Goal: Information Seeking & Learning: Learn about a topic

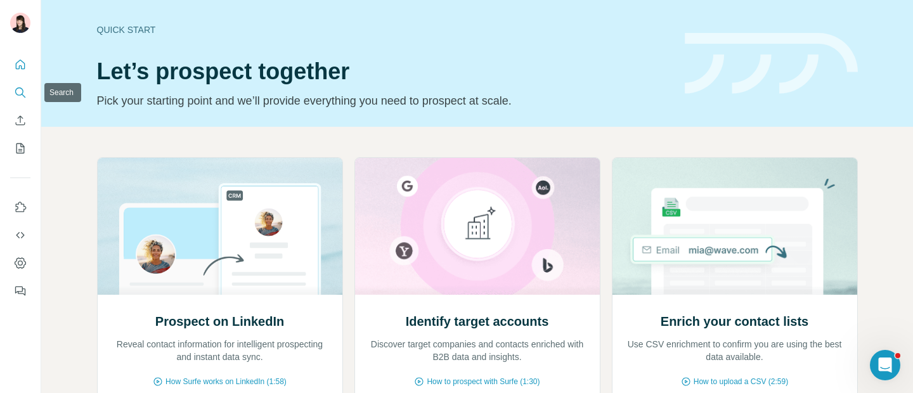
click at [16, 91] on icon "Search" at bounding box center [20, 92] width 13 height 13
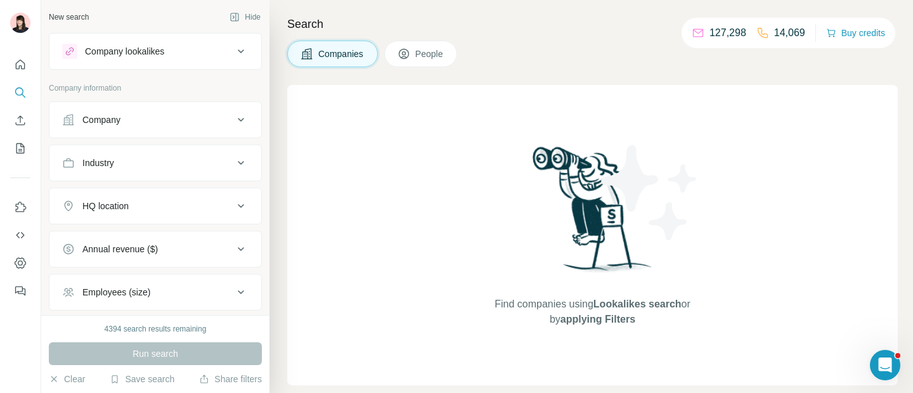
click at [171, 57] on div "Company lookalikes" at bounding box center [147, 51] width 171 height 15
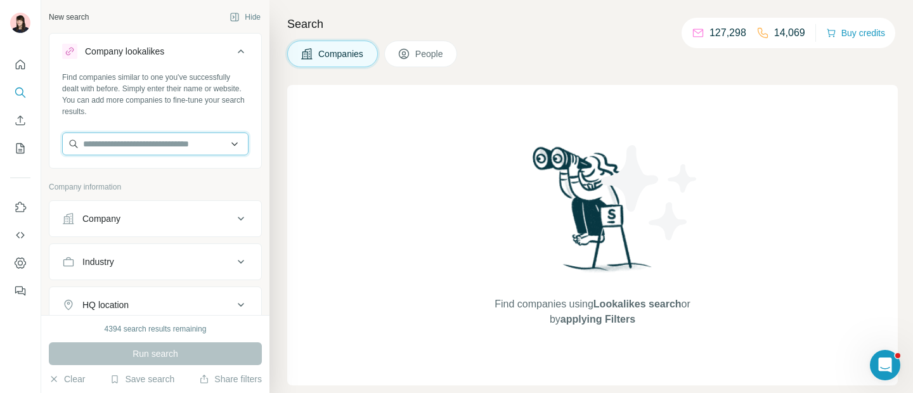
click at [160, 141] on input "text" at bounding box center [155, 144] width 186 height 23
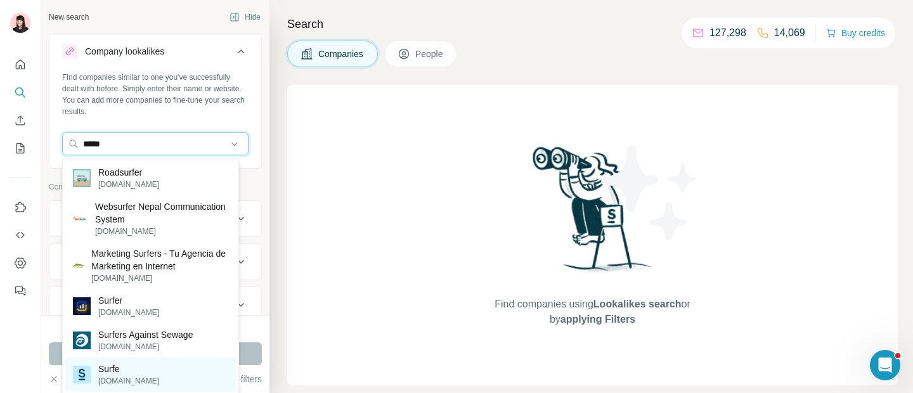
type input "*****"
click at [122, 377] on p "[DOMAIN_NAME]" at bounding box center [128, 381] width 61 height 11
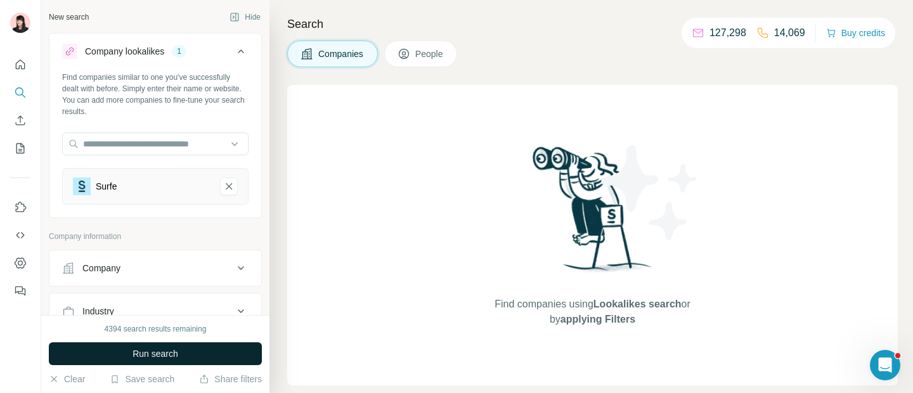
click at [152, 357] on span "Run search" at bounding box center [156, 354] width 46 height 13
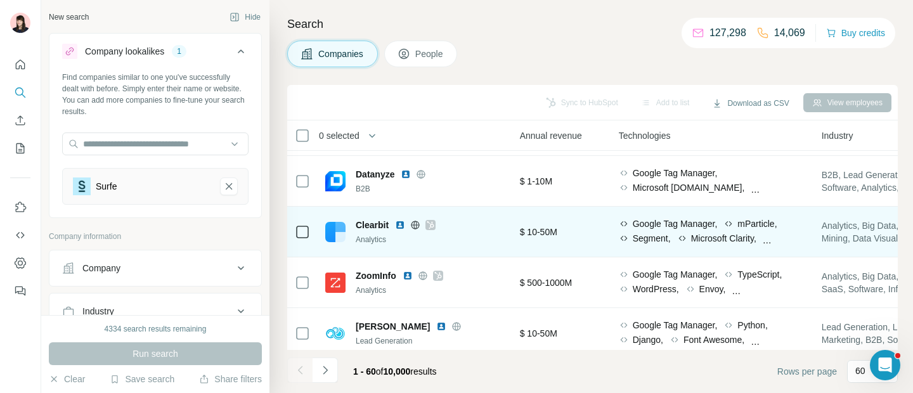
scroll to position [96, 612]
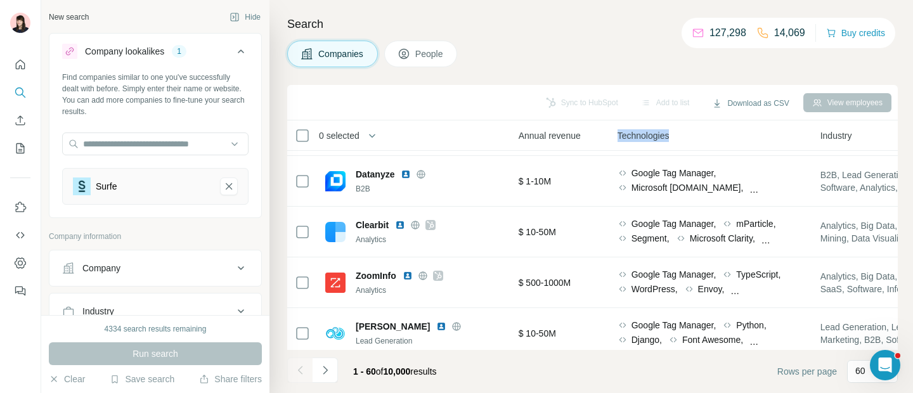
drag, startPoint x: 624, startPoint y: 134, endPoint x: 677, endPoint y: 134, distance: 53.3
click at [670, 134] on span "Technologies" at bounding box center [644, 135] width 52 height 13
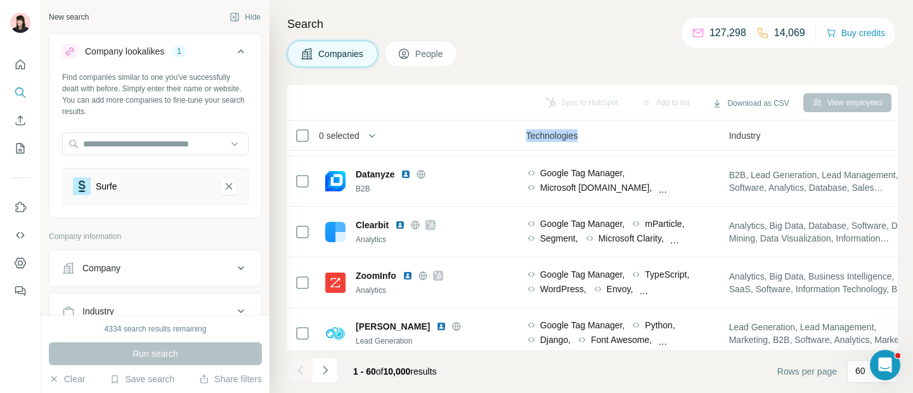
scroll to position [96, 712]
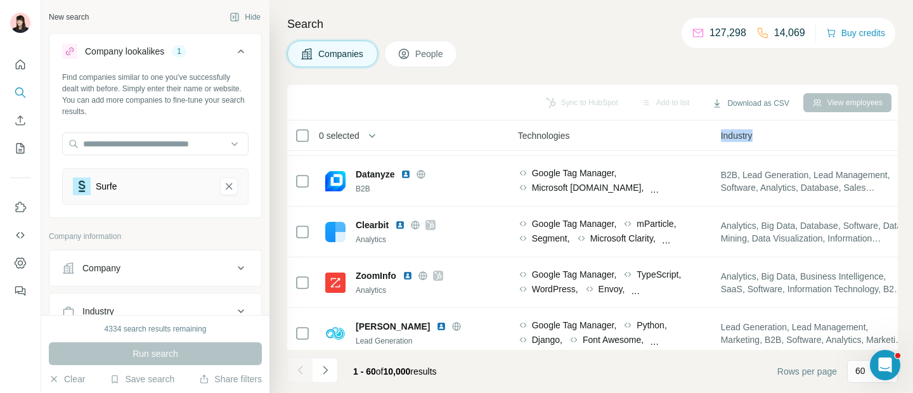
drag, startPoint x: 722, startPoint y: 137, endPoint x: 767, endPoint y: 136, distance: 44.4
click at [768, 136] on th "Industry" at bounding box center [815, 136] width 203 height 30
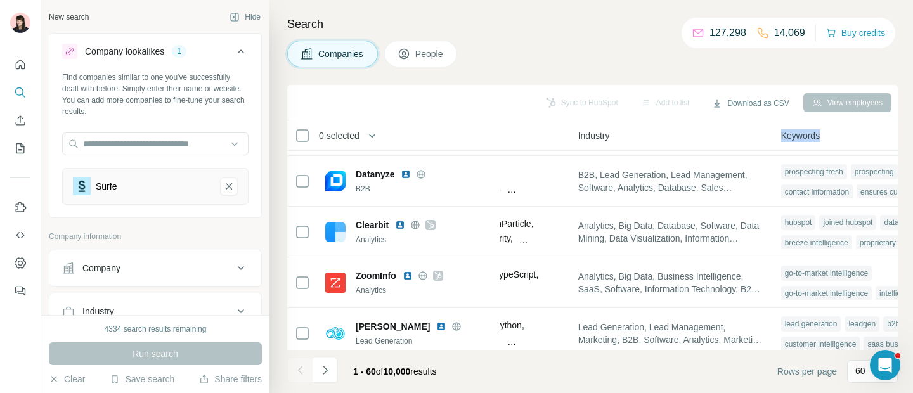
drag, startPoint x: 788, startPoint y: 134, endPoint x: 861, endPoint y: 134, distance: 73.0
click at [862, 134] on div "Keywords" at bounding box center [875, 135] width 188 height 15
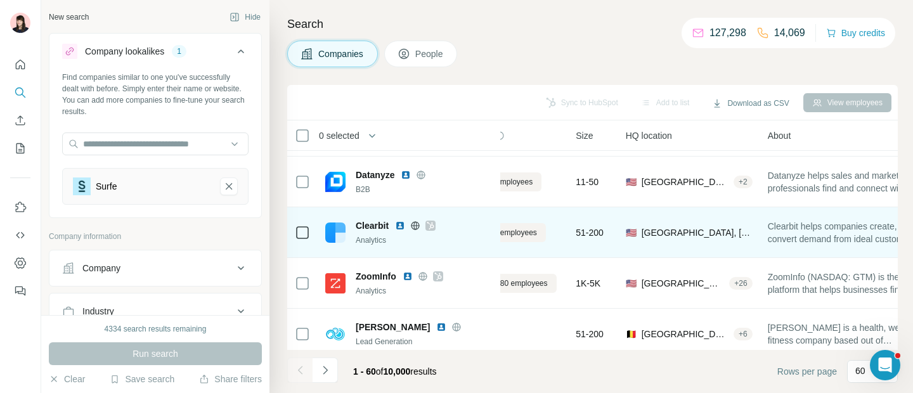
scroll to position [96, 0]
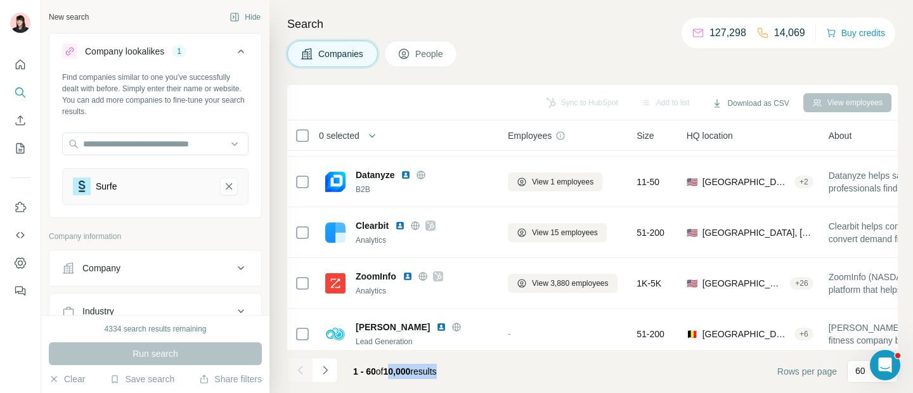
drag, startPoint x: 391, startPoint y: 371, endPoint x: 450, endPoint y: 372, distance: 58.4
click at [437, 372] on span "1 - 60 of 10,000 results" at bounding box center [395, 372] width 84 height 10
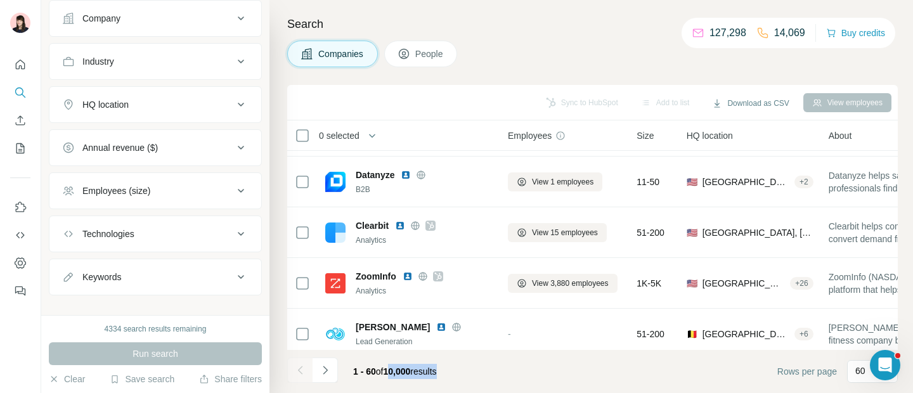
scroll to position [245, 0]
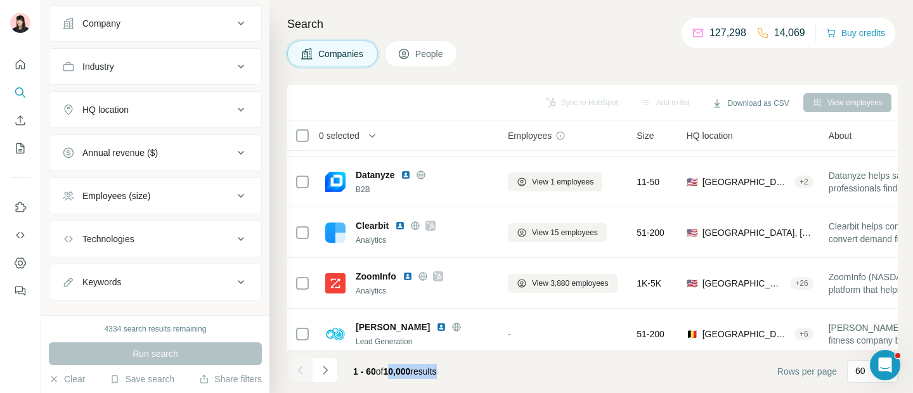
click at [138, 111] on div "HQ location" at bounding box center [147, 109] width 171 height 13
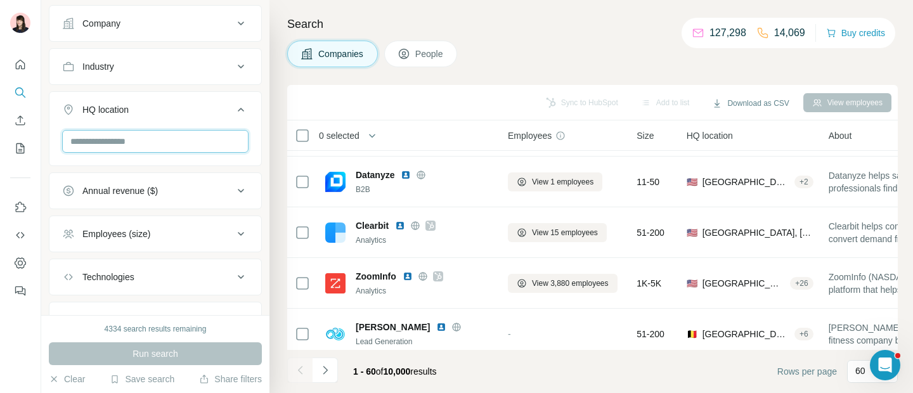
click at [136, 142] on input "text" at bounding box center [155, 141] width 186 height 23
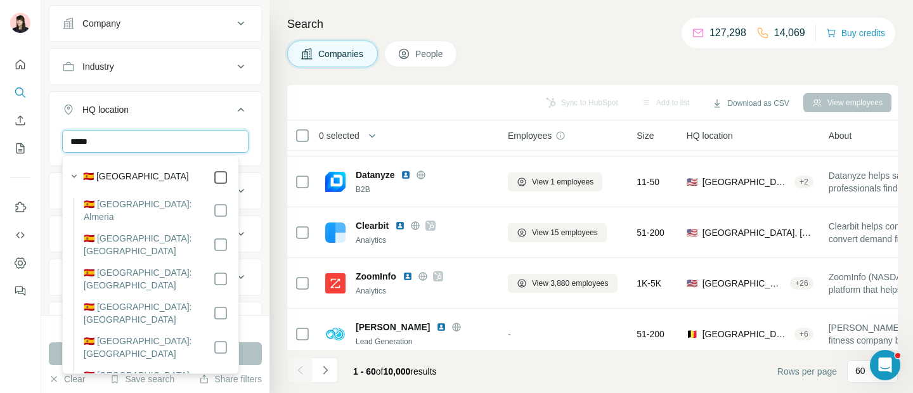
type input "*****"
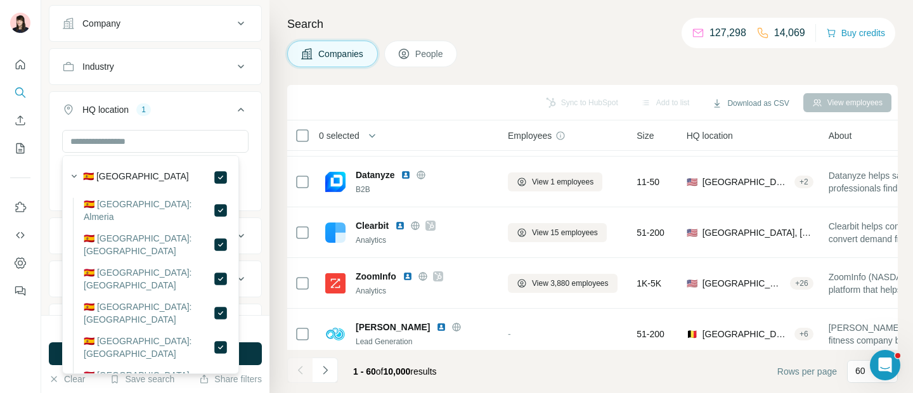
click at [252, 103] on div "New search Hide Company lookalikes 1 Find companies similar to one you've succe…" at bounding box center [155, 157] width 228 height 315
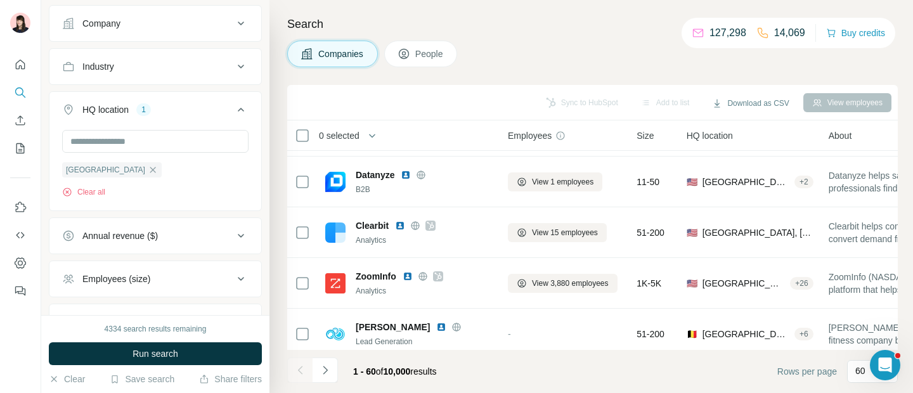
click at [233, 109] on icon at bounding box center [240, 109] width 15 height 15
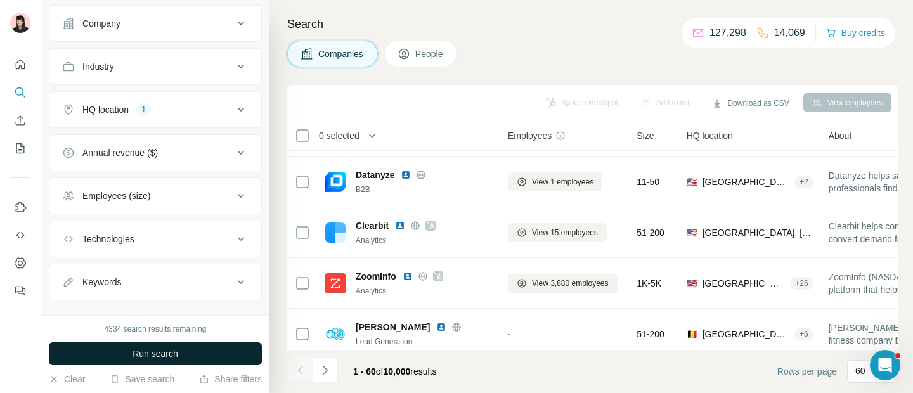
click at [167, 354] on span "Run search" at bounding box center [156, 354] width 46 height 13
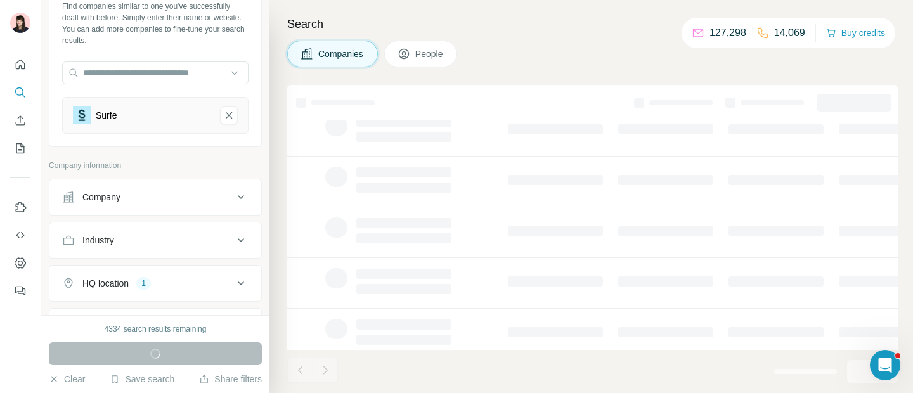
scroll to position [45, 0]
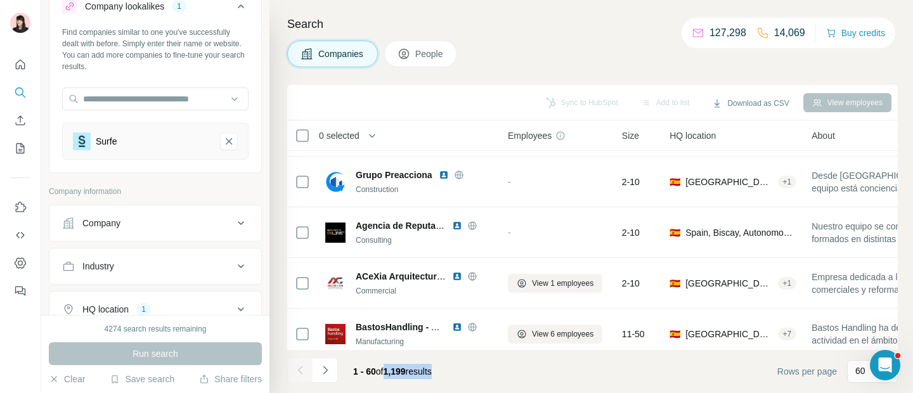
drag, startPoint x: 389, startPoint y: 372, endPoint x: 446, endPoint y: 374, distance: 57.1
click at [442, 374] on div "1 - 60 of 1,199 results" at bounding box center [392, 372] width 99 height 28
click at [469, 373] on footer "1 - 60 of 1,199 results Rows per page 60" at bounding box center [592, 371] width 611 height 43
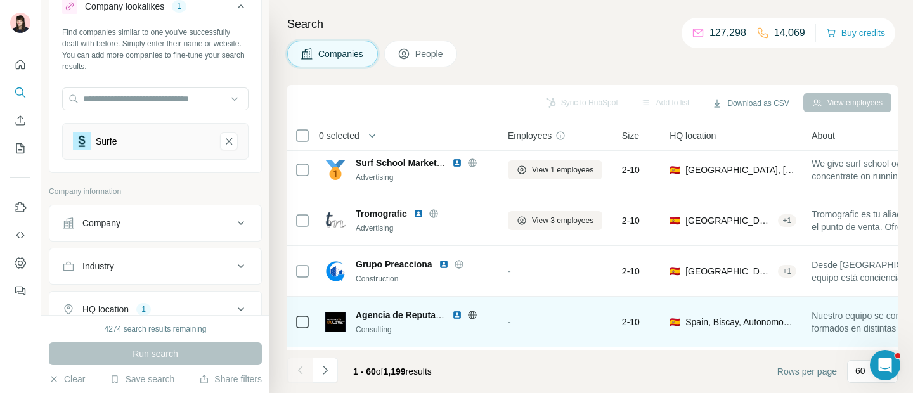
scroll to position [0, 0]
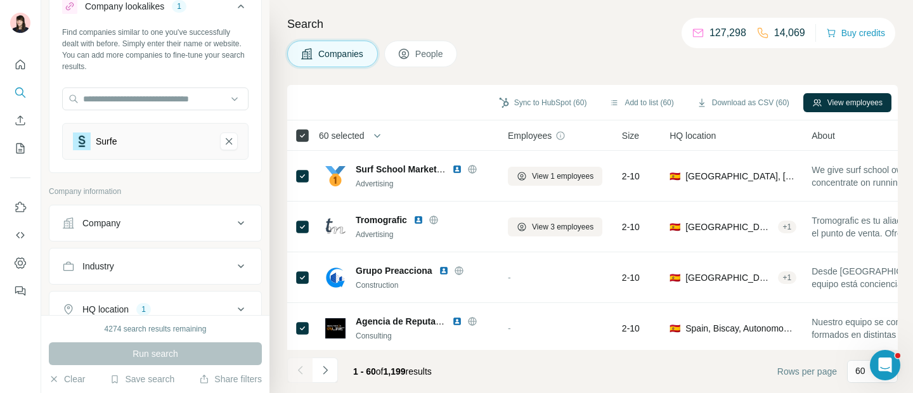
click at [310, 131] on icon at bounding box center [302, 135] width 15 height 15
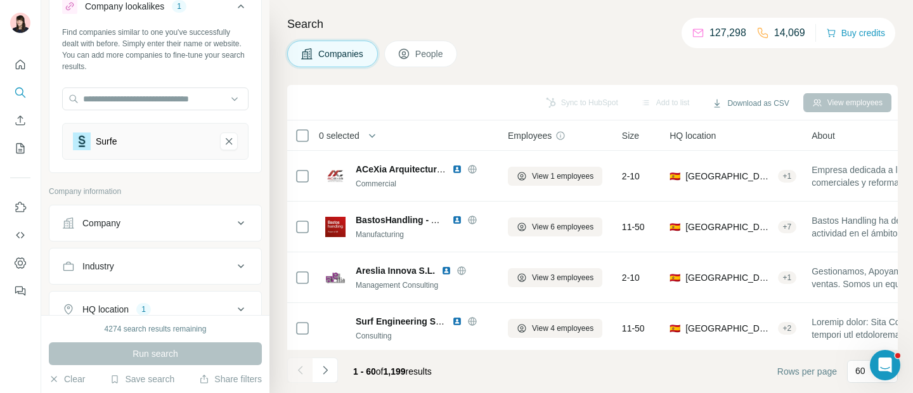
scroll to position [202, 0]
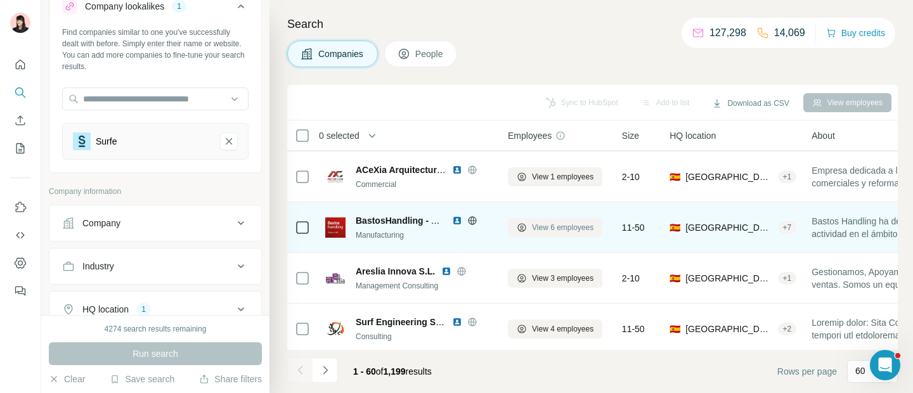
click at [573, 230] on span "View 6 employees" at bounding box center [563, 227] width 62 height 11
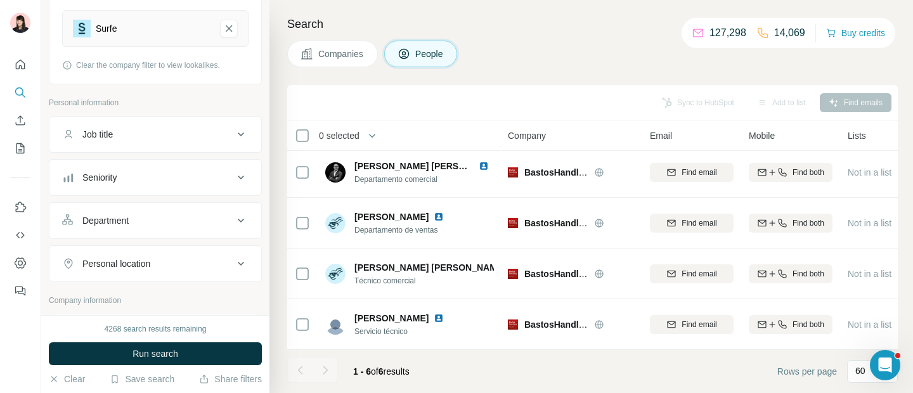
scroll to position [166, 0]
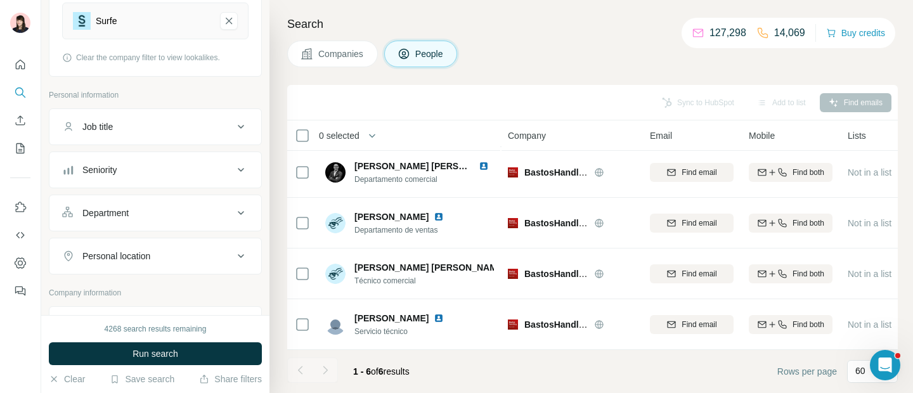
click at [325, 58] on span "Companies" at bounding box center [341, 54] width 46 height 13
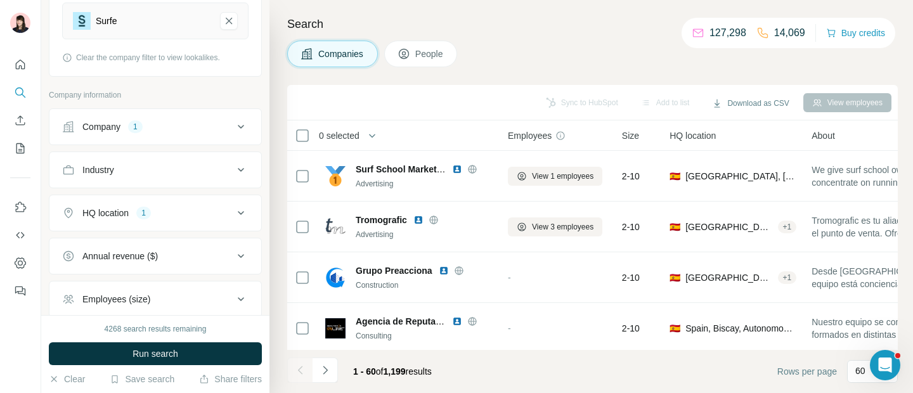
click at [444, 49] on span "People" at bounding box center [429, 54] width 29 height 13
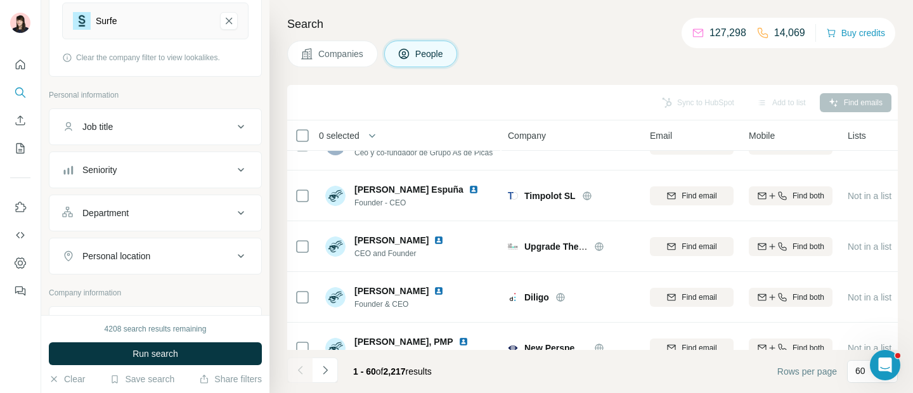
scroll to position [337, 0]
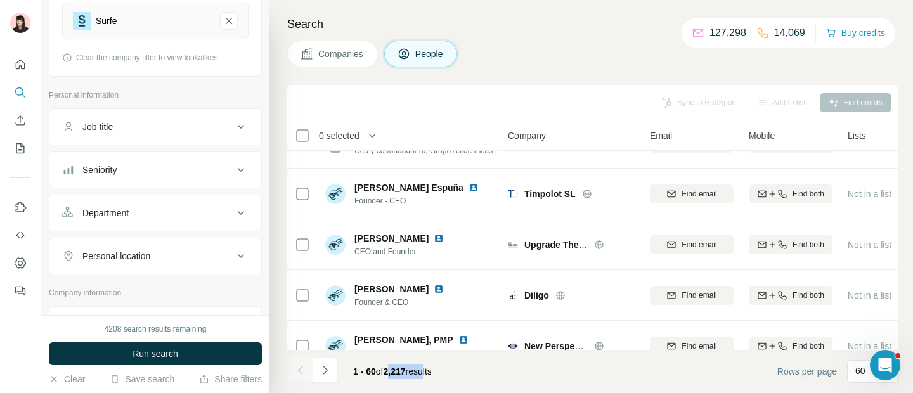
drag, startPoint x: 392, startPoint y: 369, endPoint x: 433, endPoint y: 369, distance: 40.6
click at [432, 369] on span "1 - 60 of 2,217 results" at bounding box center [392, 372] width 79 height 10
click at [159, 169] on div "Seniority" at bounding box center [147, 170] width 171 height 13
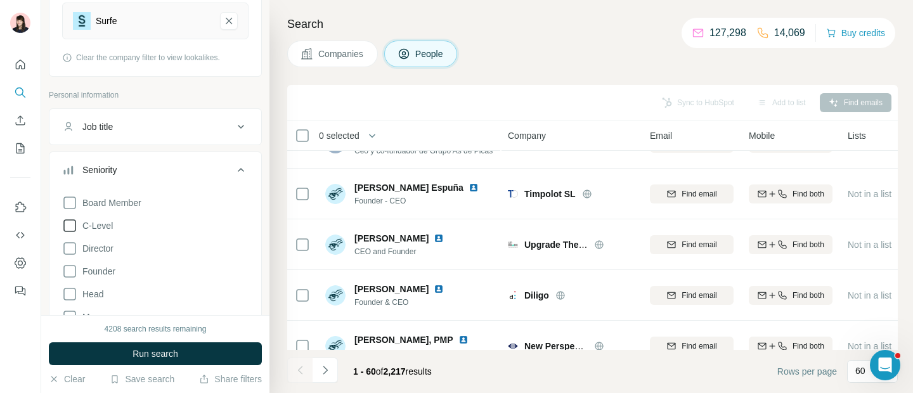
click at [69, 226] on icon at bounding box center [69, 225] width 15 height 15
click at [160, 359] on span "Run search" at bounding box center [156, 354] width 46 height 13
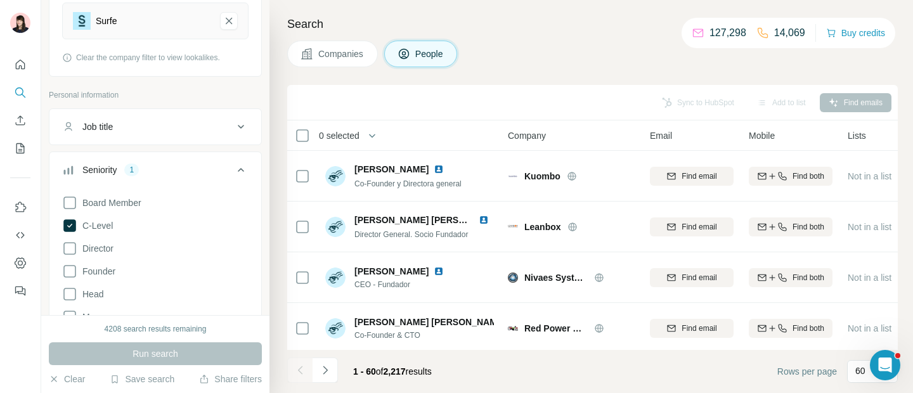
click at [238, 170] on icon at bounding box center [240, 169] width 15 height 15
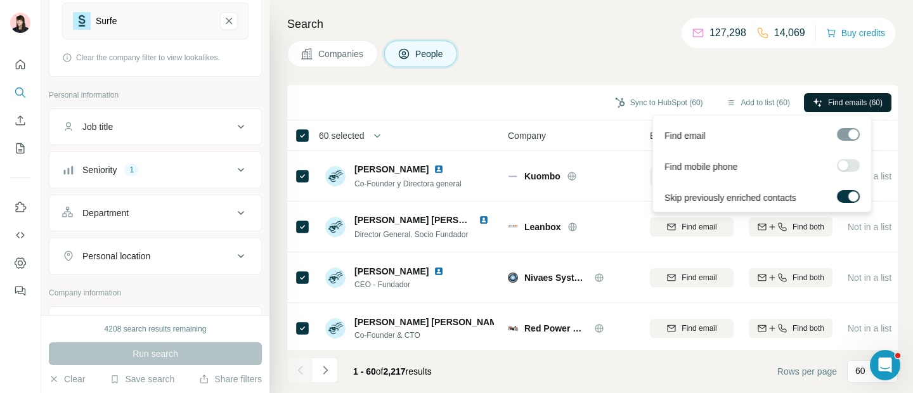
click at [838, 96] on button "Find emails (60)" at bounding box center [848, 102] width 88 height 19
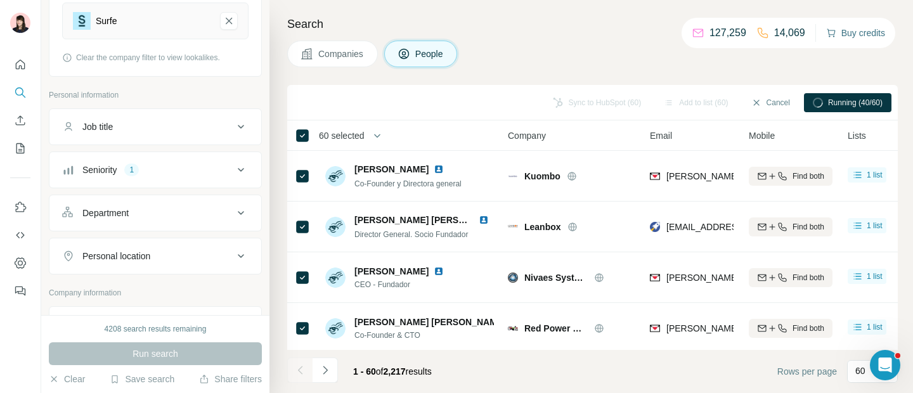
click at [856, 32] on button "Buy credits" at bounding box center [856, 33] width 59 height 18
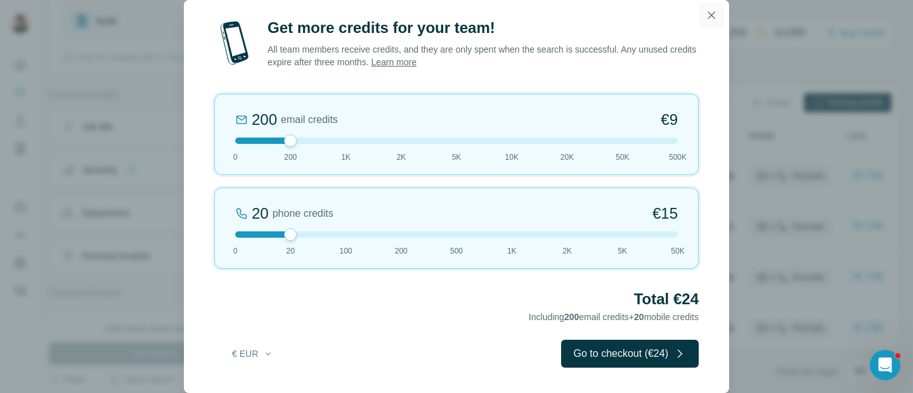
click at [712, 21] on icon "button" at bounding box center [711, 15] width 13 height 13
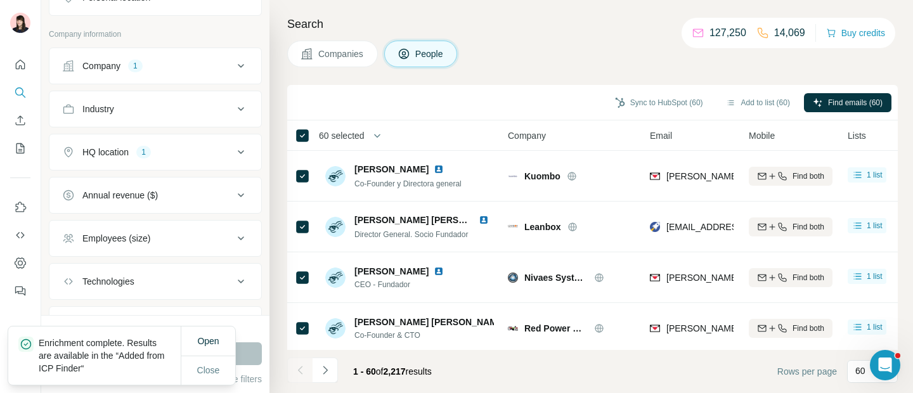
scroll to position [282, 0]
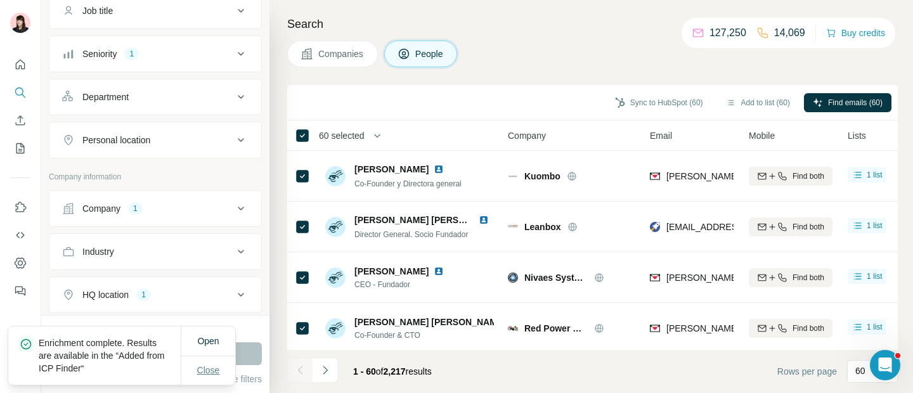
click at [207, 370] on span "Close" at bounding box center [208, 370] width 23 height 13
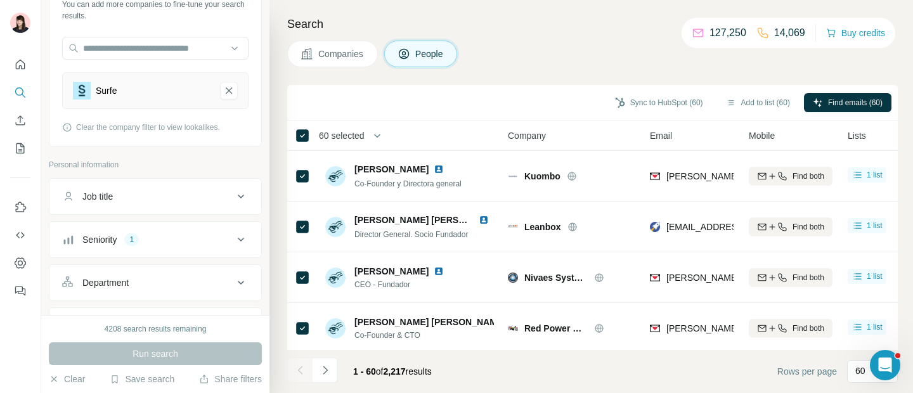
scroll to position [112, 0]
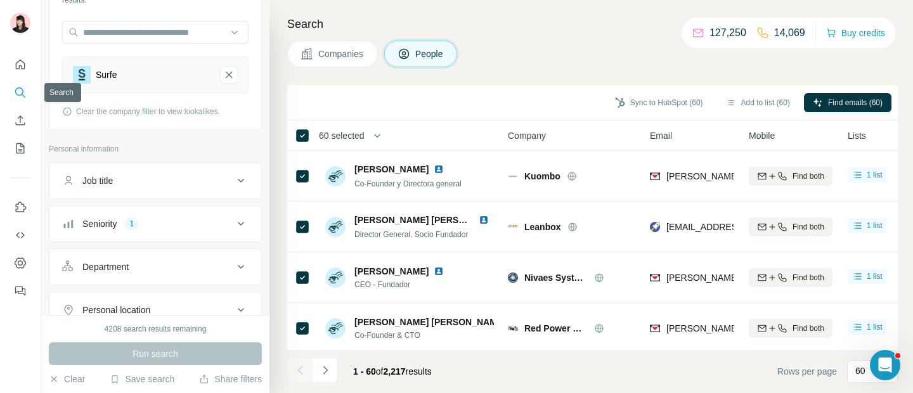
click at [15, 96] on icon "Search" at bounding box center [20, 92] width 13 height 13
click at [15, 67] on icon "Quick start" at bounding box center [20, 64] width 13 height 13
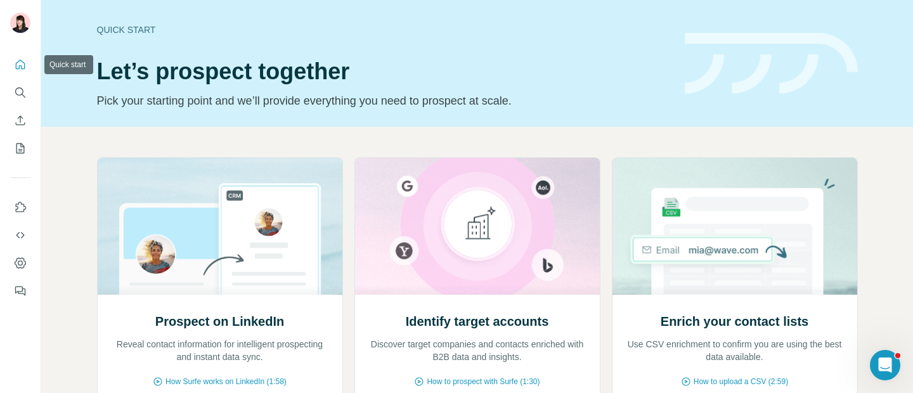
click at [15, 65] on icon "Quick start" at bounding box center [20, 64] width 13 height 13
click at [15, 101] on button "Search" at bounding box center [20, 92] width 20 height 23
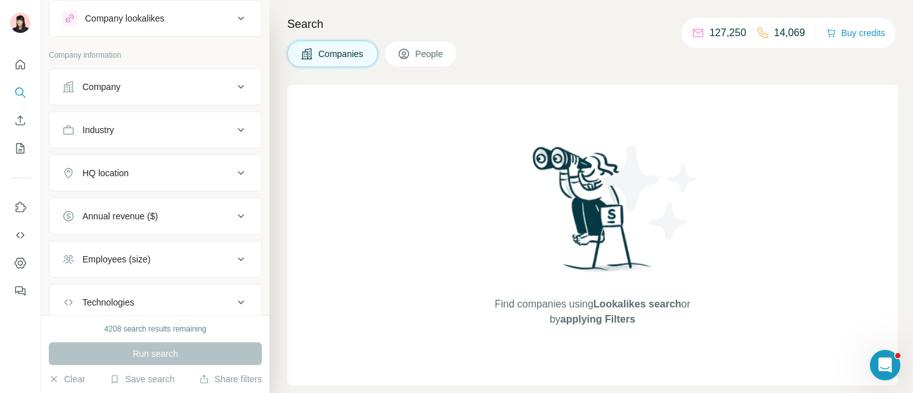
scroll to position [32, 0]
click at [188, 79] on button "Company" at bounding box center [155, 87] width 212 height 30
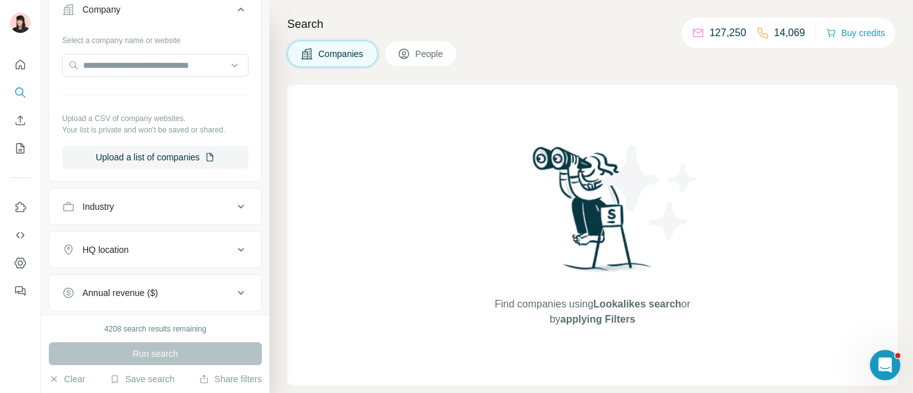
scroll to position [0, 0]
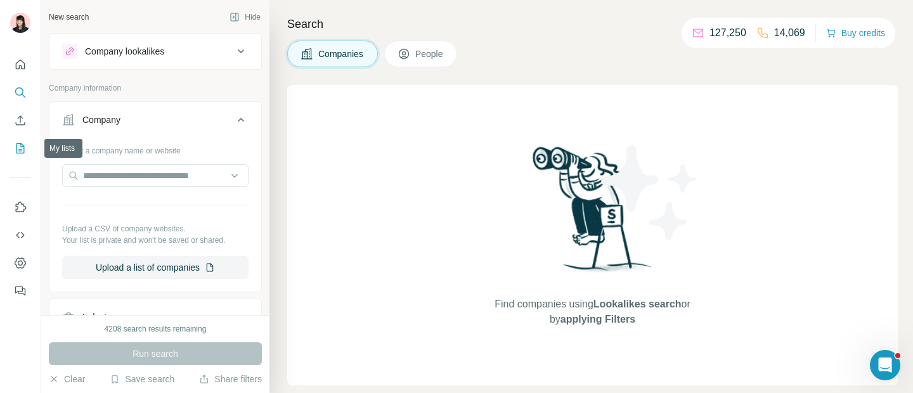
click at [20, 150] on icon "My lists" at bounding box center [21, 147] width 6 height 8
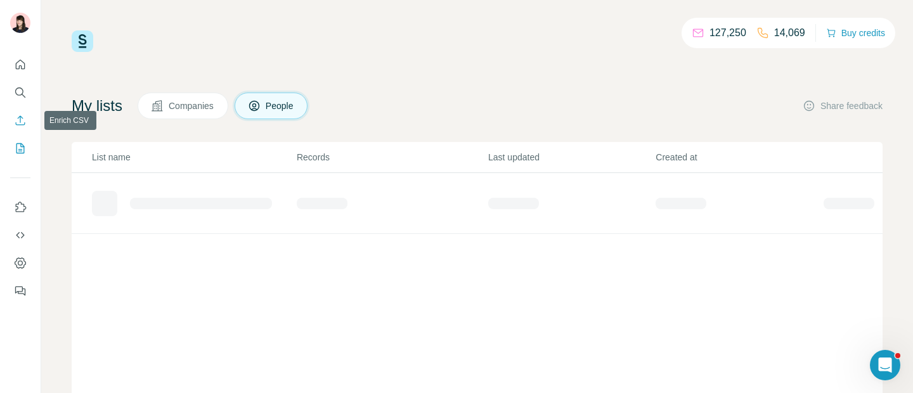
click at [19, 122] on icon "Enrich CSV" at bounding box center [20, 120] width 13 height 13
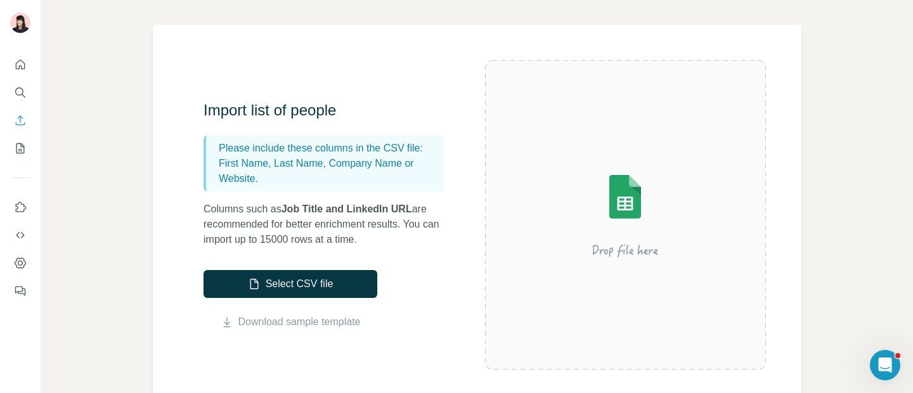
scroll to position [71, 0]
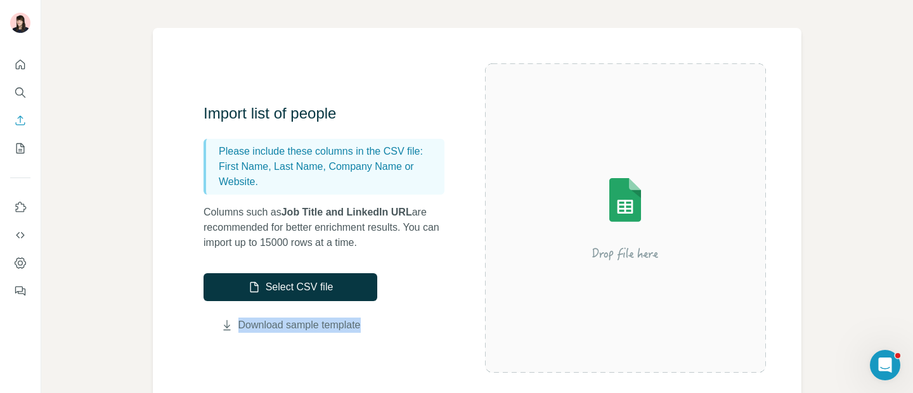
drag, startPoint x: 382, startPoint y: 326, endPoint x: 231, endPoint y: 324, distance: 151.6
click at [232, 324] on div "Import list of people Please include these columns in the CSV file: First Name,…" at bounding box center [345, 218] width 282 height 230
click at [24, 89] on icon "Search" at bounding box center [20, 92] width 13 height 13
